Goal: Task Accomplishment & Management: Use online tool/utility

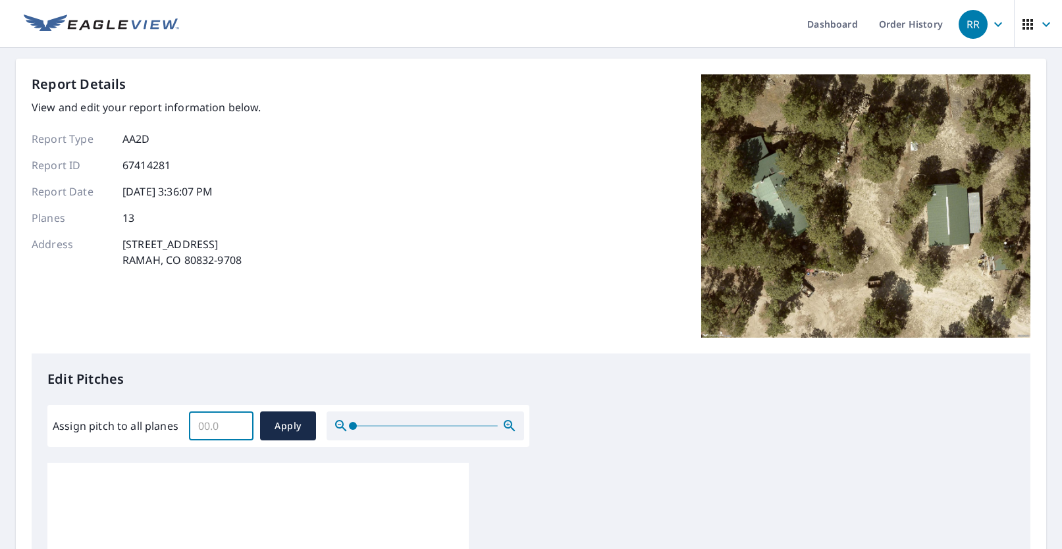
click at [201, 427] on input "Assign pitch to all planes" at bounding box center [221, 426] width 65 height 37
type input "4"
click at [295, 417] on button "Apply" at bounding box center [288, 425] width 56 height 29
type input "4"
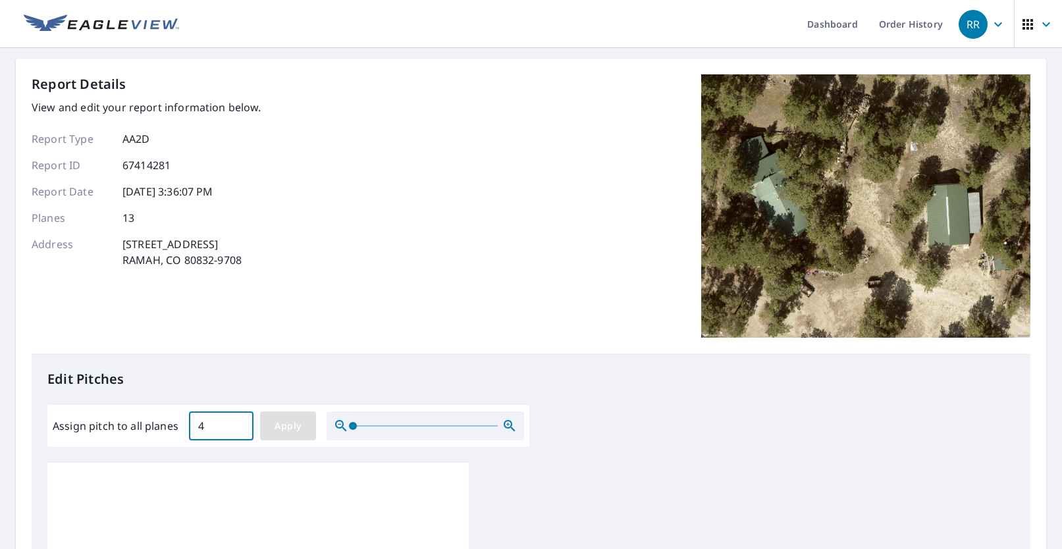
type input "4"
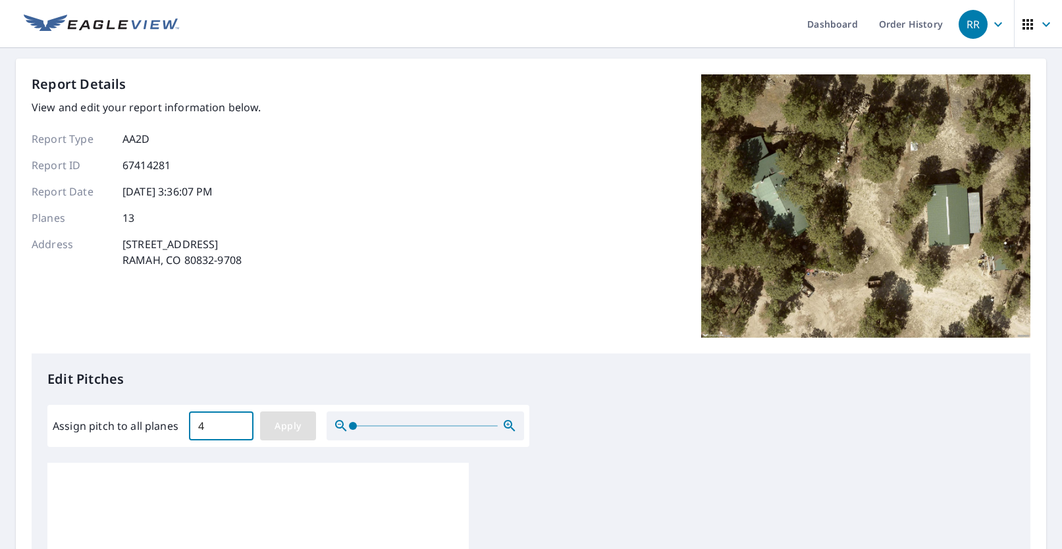
type input "4"
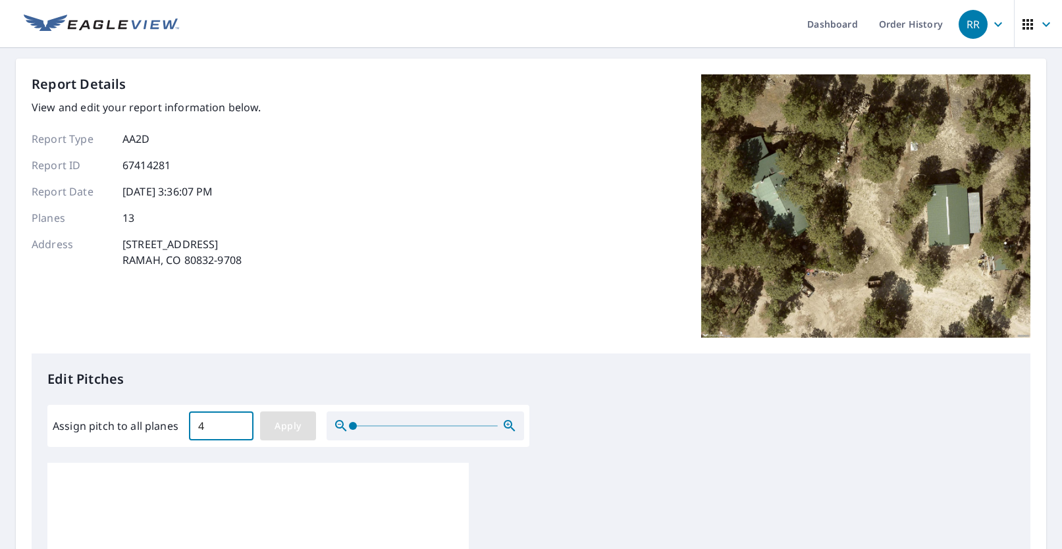
type input "4"
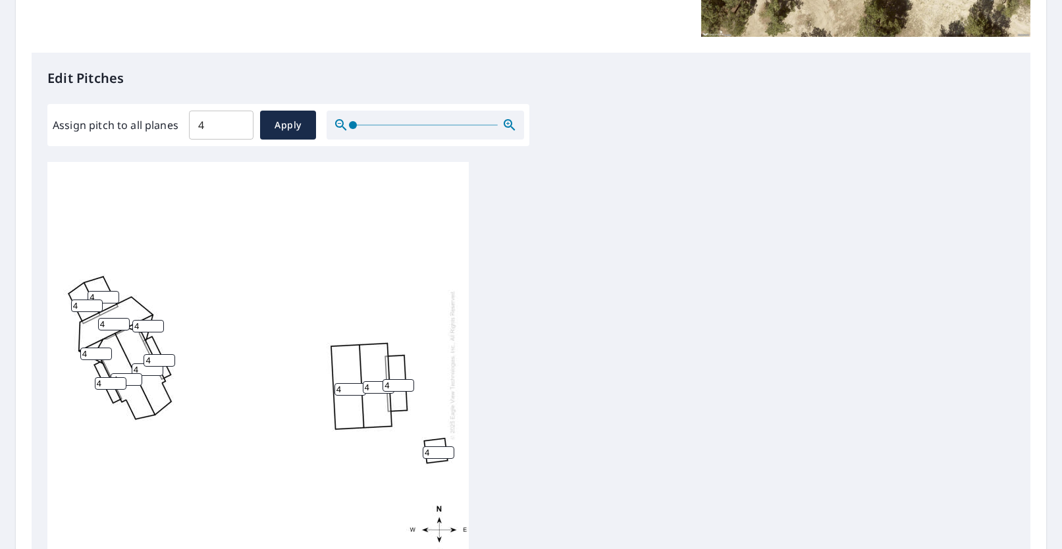
scroll to position [395, 0]
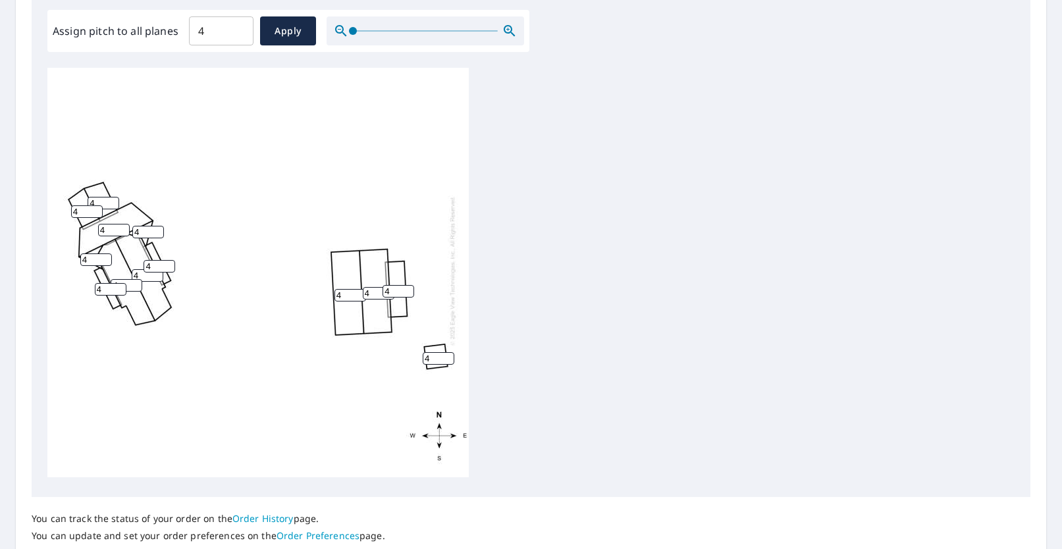
drag, startPoint x: 94, startPoint y: 192, endPoint x: 81, endPoint y: 194, distance: 13.2
click at [82, 194] on div "4 4 4 4 4 4 4 4 4 4 4 4 4" at bounding box center [257, 270] width 421 height 413
type input "5"
drag, startPoint x: 81, startPoint y: 199, endPoint x: 57, endPoint y: 203, distance: 24.8
click at [57, 203] on div "4 4 4 4 4 4 5 4 4 4 4 4 4" at bounding box center [257, 270] width 421 height 413
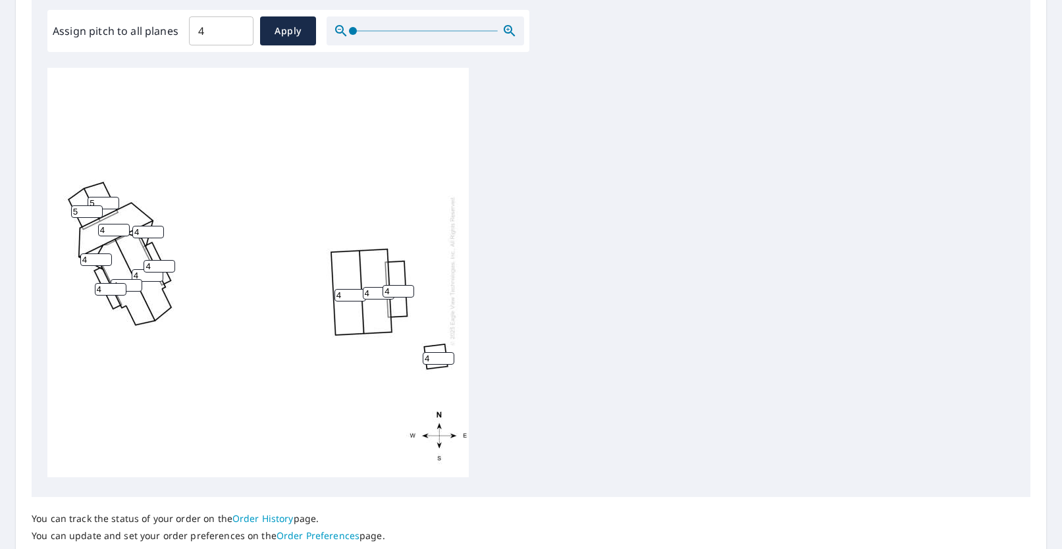
type input "5"
drag, startPoint x: 105, startPoint y: 221, endPoint x: 90, endPoint y: 224, distance: 15.4
click at [91, 224] on div "4 4 4 4 4 4 5 5 4 4 4 4 4" at bounding box center [257, 270] width 421 height 413
type input "6"
drag, startPoint x: 90, startPoint y: 244, endPoint x: 77, endPoint y: 247, distance: 13.6
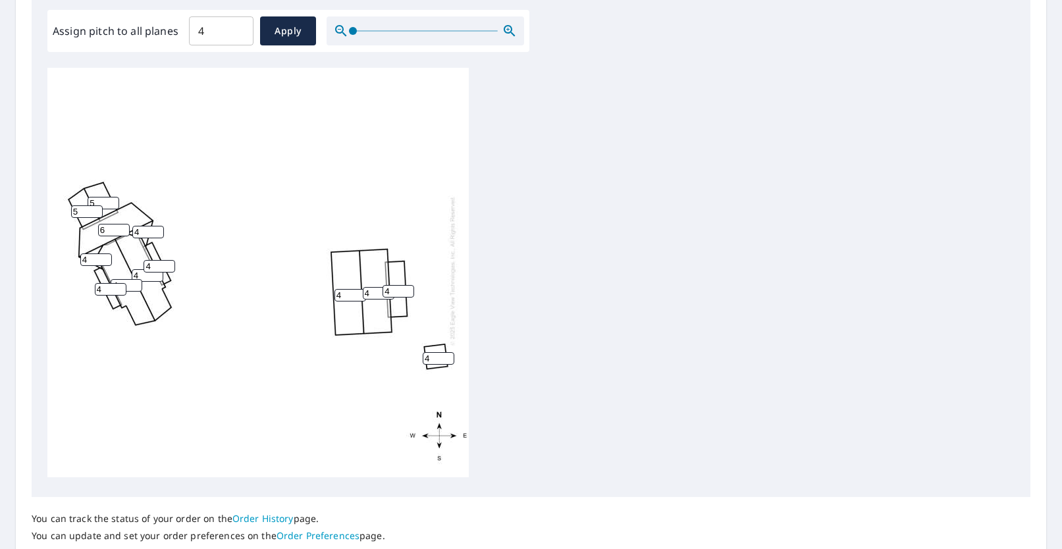
click at [78, 247] on div "4 4 4 4 6 4 5 5 4 4 4 4 4" at bounding box center [257, 270] width 421 height 413
type input "6"
click at [129, 226] on div "4 4 4 4 6 4 5 5 4 4 4 4 6" at bounding box center [257, 270] width 421 height 413
type input "6"
drag, startPoint x: 340, startPoint y: 286, endPoint x: 328, endPoint y: 290, distance: 12.5
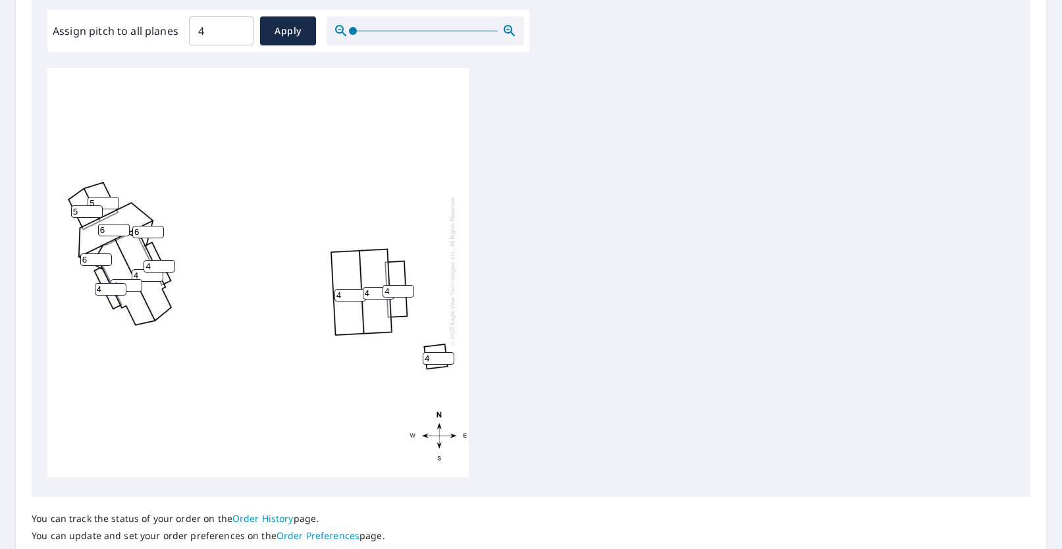
click at [328, 289] on div "4 4 4 4 6 4 5 5 4 4 4 6 6" at bounding box center [257, 270] width 421 height 413
type input "5"
click at [361, 289] on div "5 4 4 4 6 4 5 5 4 4 4 6 6" at bounding box center [257, 270] width 421 height 413
type input "5"
drag, startPoint x: 395, startPoint y: 282, endPoint x: 384, endPoint y: 294, distance: 15.4
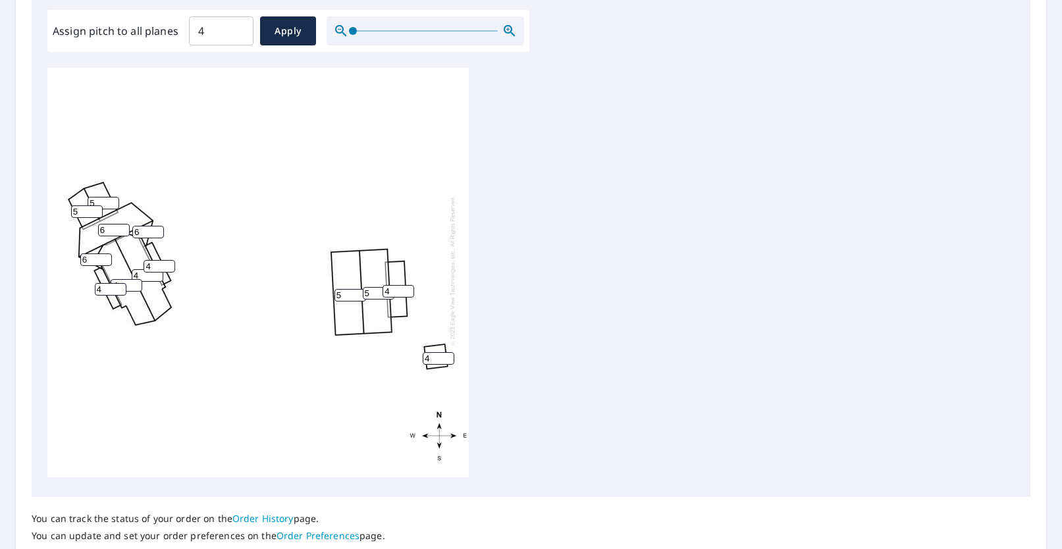
click at [383, 286] on input "4" at bounding box center [399, 291] width 32 height 13
type input "5"
drag, startPoint x: 431, startPoint y: 345, endPoint x: 408, endPoint y: 354, distance: 24.6
click at [409, 354] on div "5 5 4 4 6 5 5 5 4 4 4 6 6" at bounding box center [257, 270] width 421 height 413
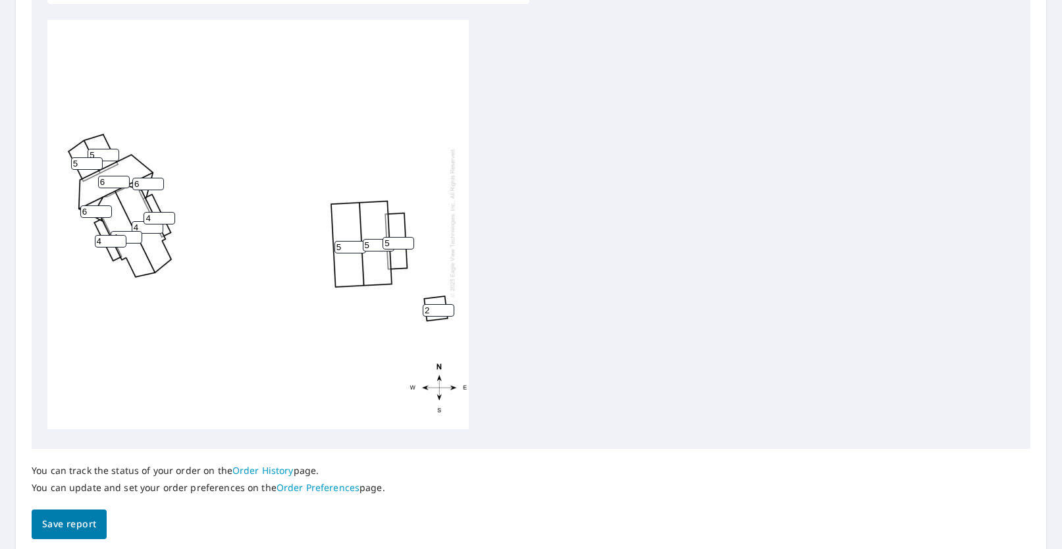
scroll to position [493, 0]
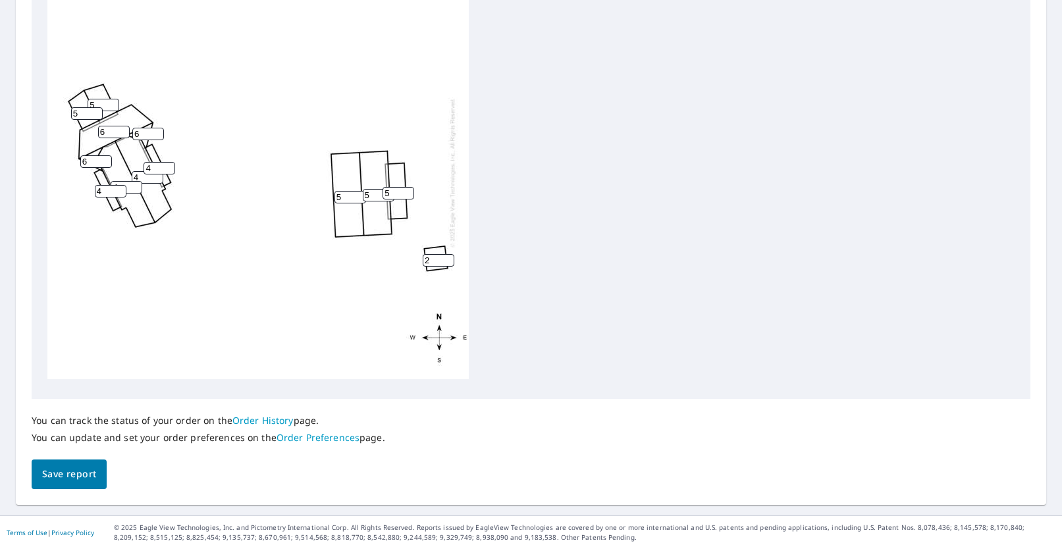
type input "2"
click at [62, 478] on span "Save report" at bounding box center [69, 474] width 54 height 16
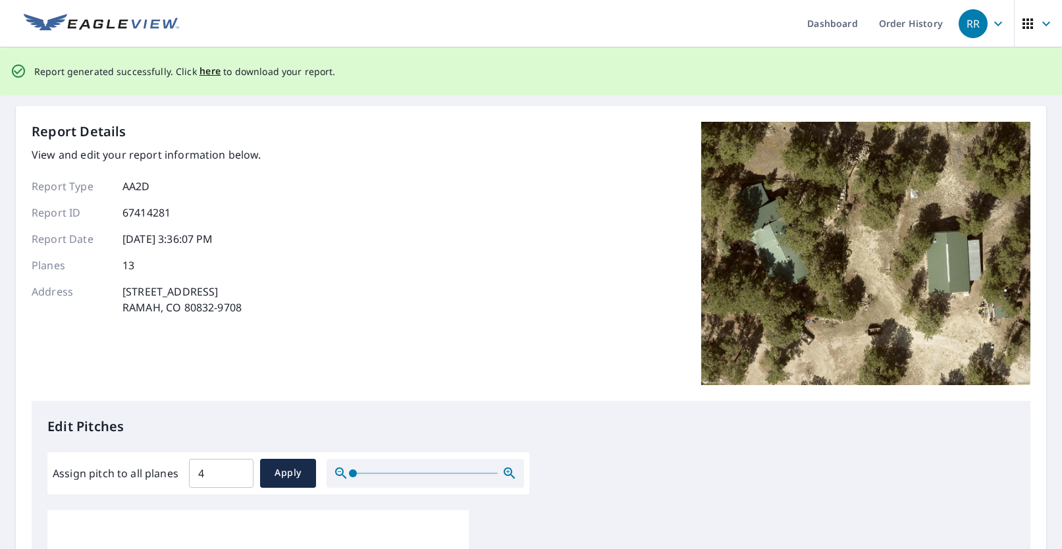
scroll to position [0, 0]
click at [205, 74] on span "here" at bounding box center [210, 72] width 22 height 16
